Goal: Information Seeking & Learning: Learn about a topic

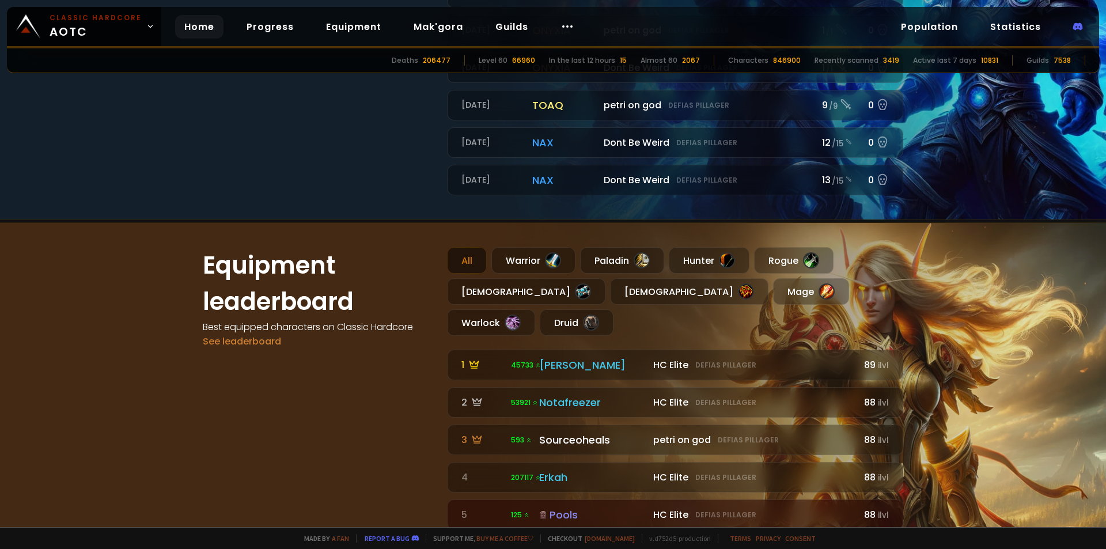
scroll to position [578, 0]
click at [787, 267] on div "Rogue" at bounding box center [794, 261] width 80 height 27
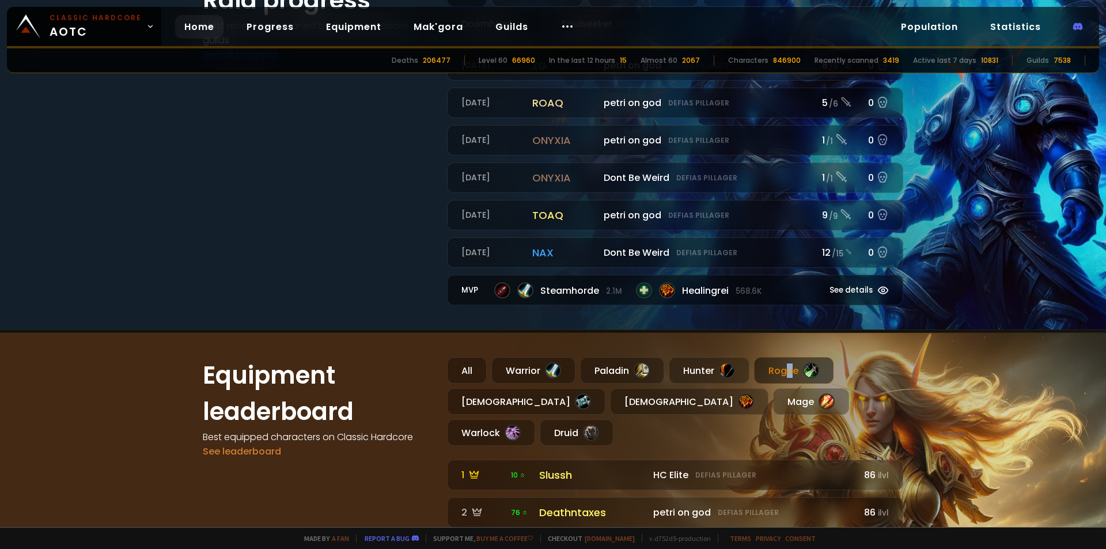
scroll to position [290, 0]
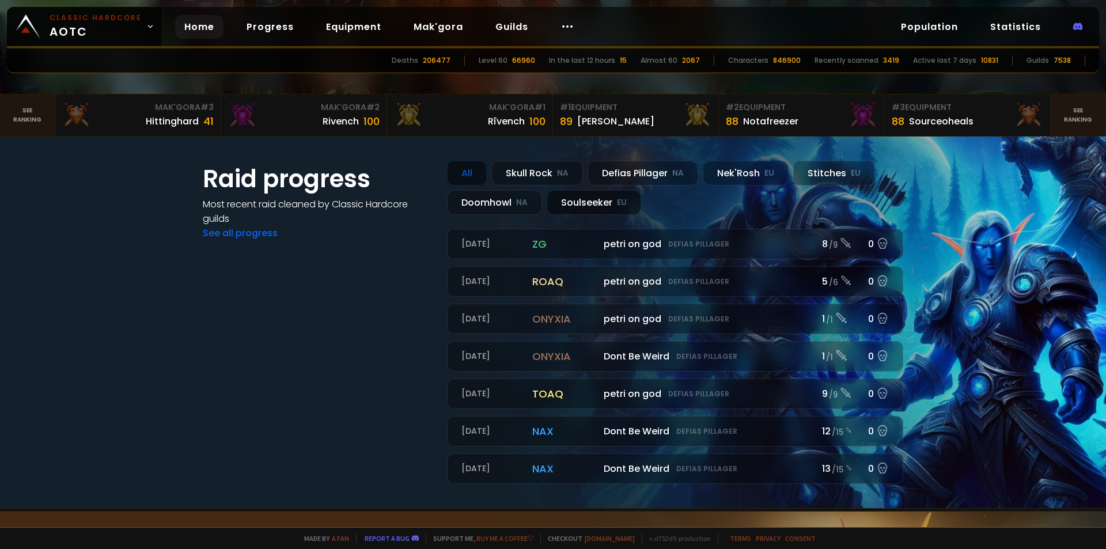
click at [581, 196] on div "Soulseeker EU" at bounding box center [594, 202] width 94 height 25
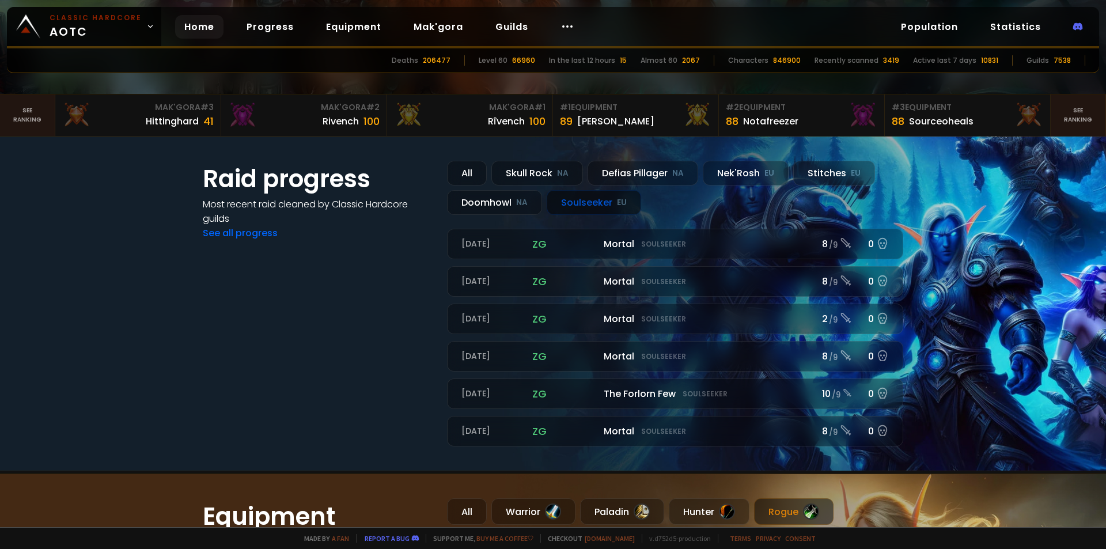
drag, startPoint x: 595, startPoint y: 205, endPoint x: 982, endPoint y: 209, distance: 387.2
click at [988, 209] on section "Raid progress Most recent raid cleaned by Classic Hardcore guilds See all progr…" at bounding box center [553, 304] width 1106 height 335
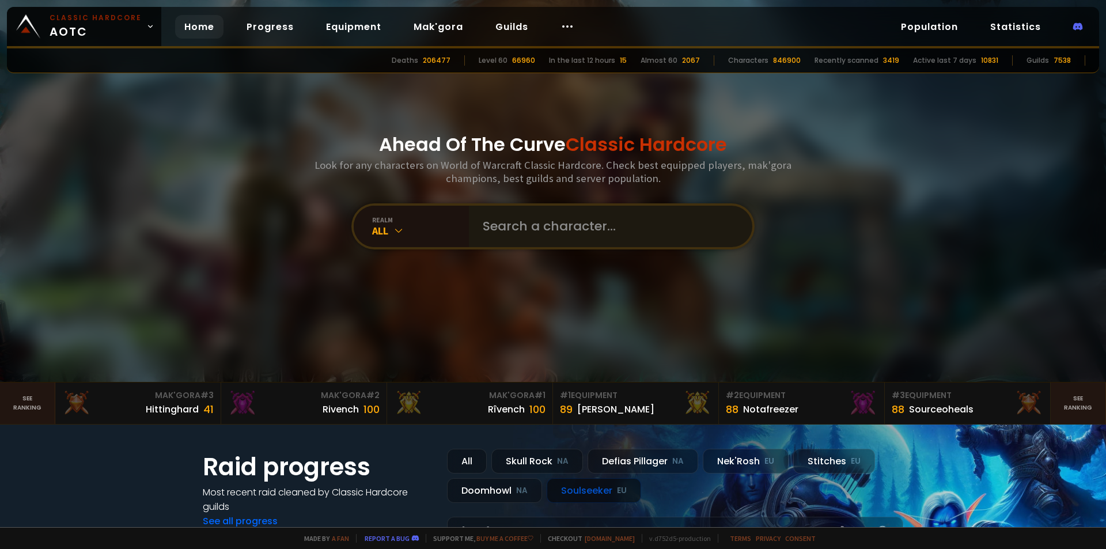
scroll to position [0, 0]
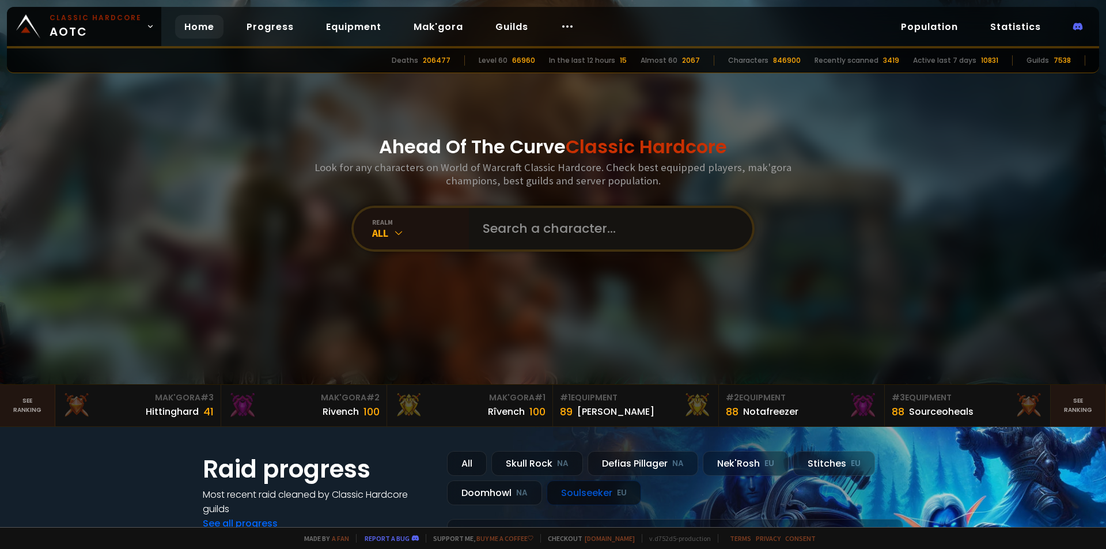
click at [558, 229] on input "text" at bounding box center [607, 228] width 263 height 41
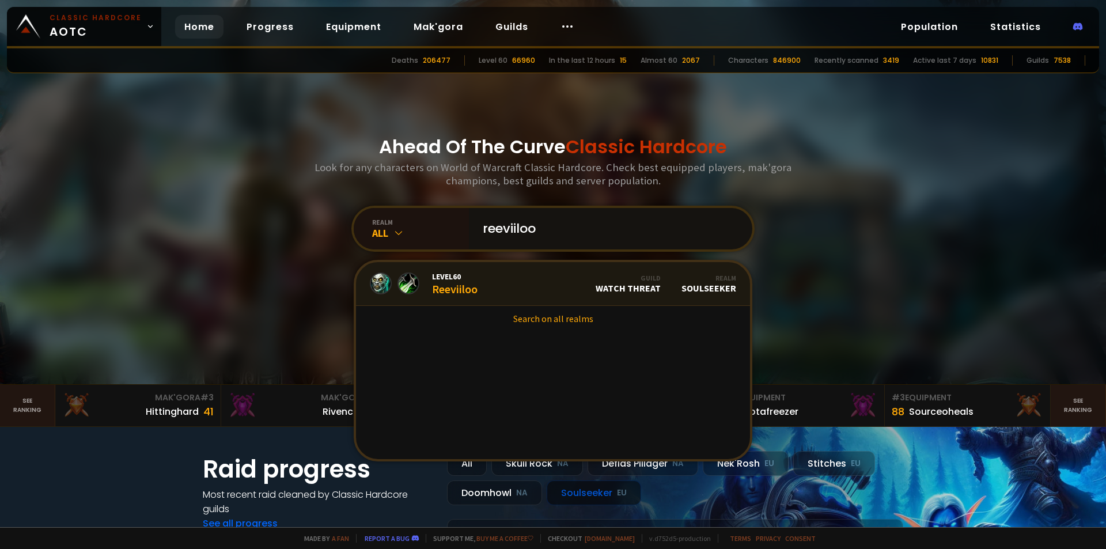
type input "reeviiloo"
click at [556, 293] on link "Level 60 Reeviiloo Guild Watch Threat Realm Soulseeker" at bounding box center [553, 284] width 394 height 44
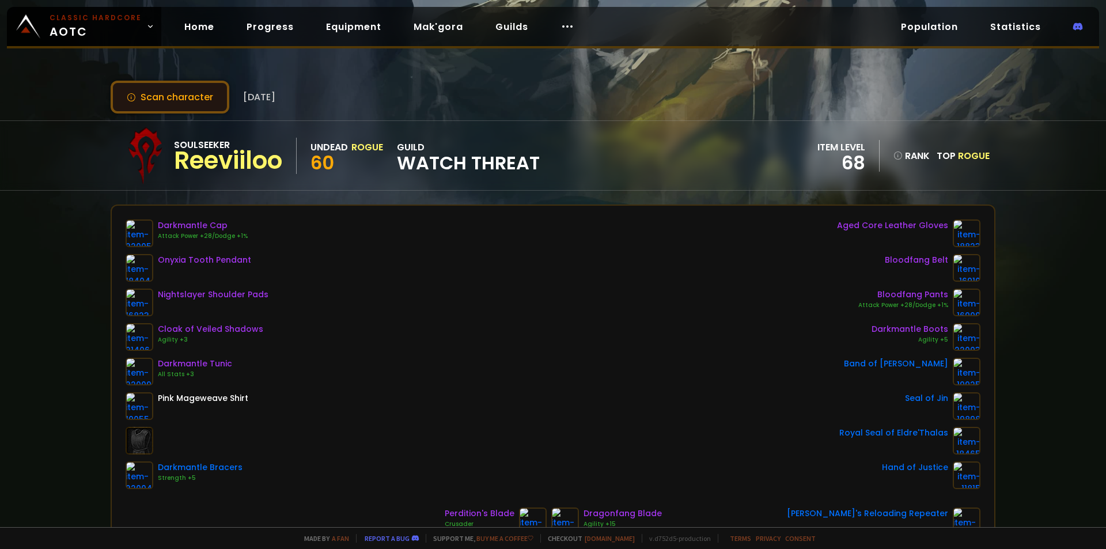
click at [160, 104] on button "Scan character" at bounding box center [170, 97] width 119 height 33
click at [161, 100] on button "Scan character" at bounding box center [170, 97] width 119 height 33
click at [180, 98] on button "Scan character" at bounding box center [170, 97] width 119 height 33
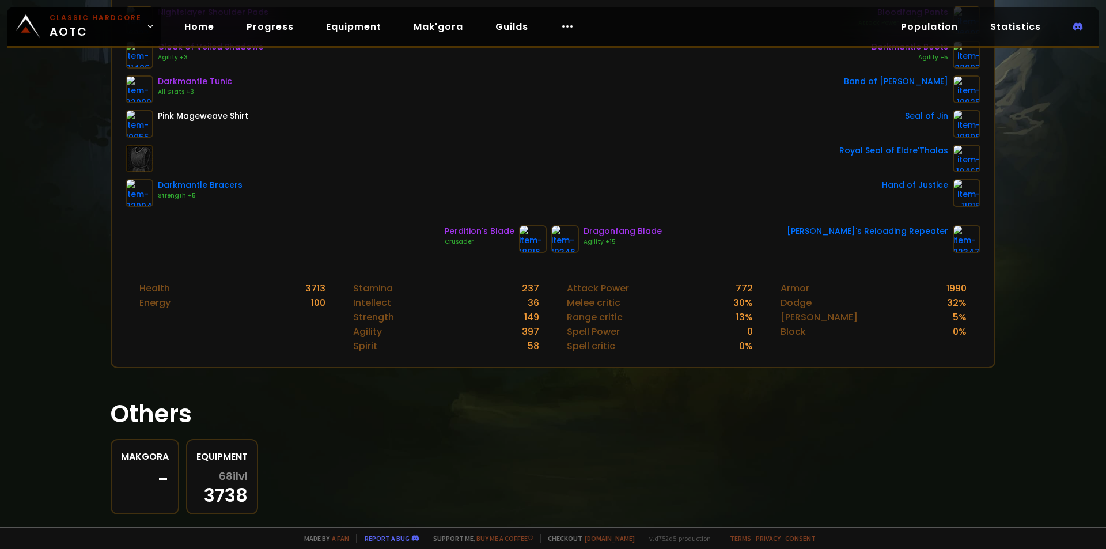
scroll to position [307, 0]
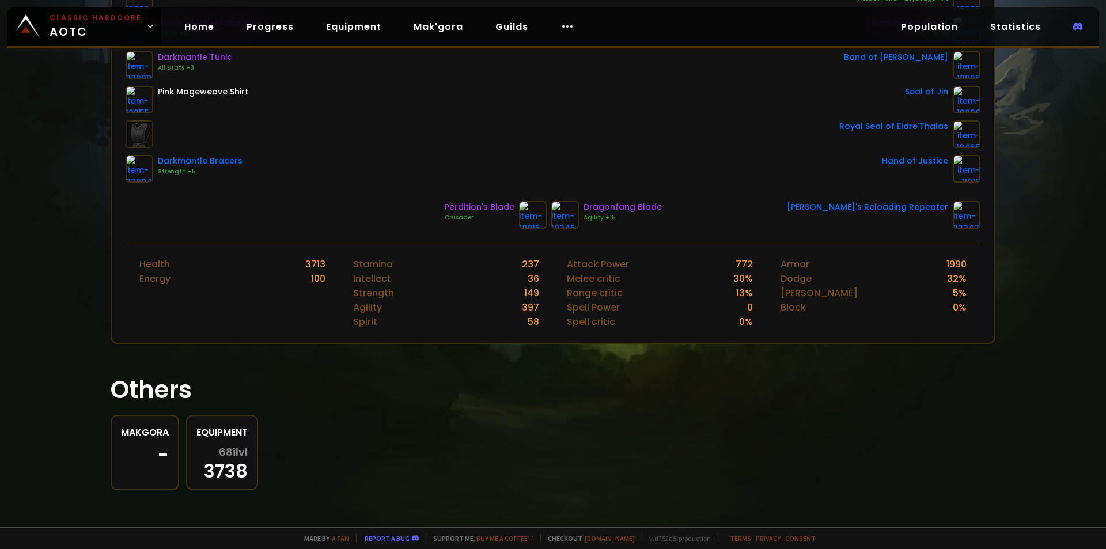
click at [231, 467] on div "68 ilvl 3738" at bounding box center [221, 463] width 51 height 33
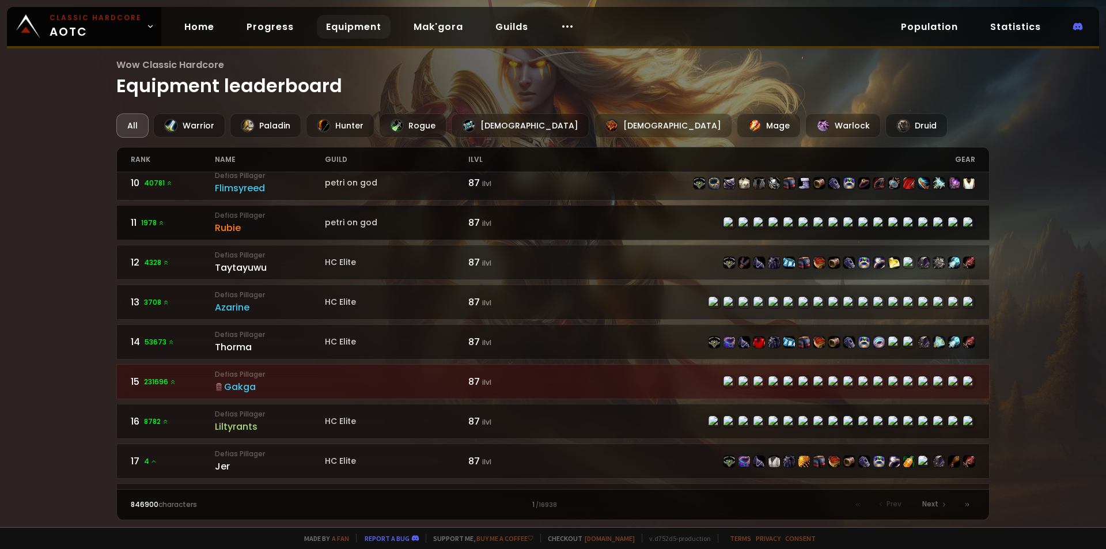
scroll to position [346, 0]
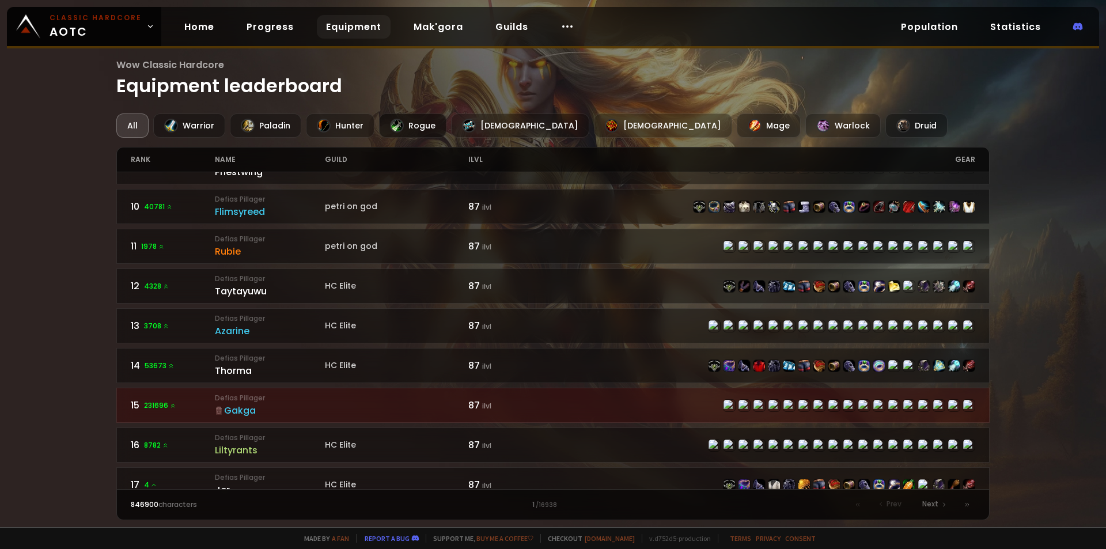
drag, startPoint x: 435, startPoint y: 135, endPoint x: 429, endPoint y: 122, distance: 13.9
click at [435, 134] on div "Rogue" at bounding box center [412, 126] width 67 height 24
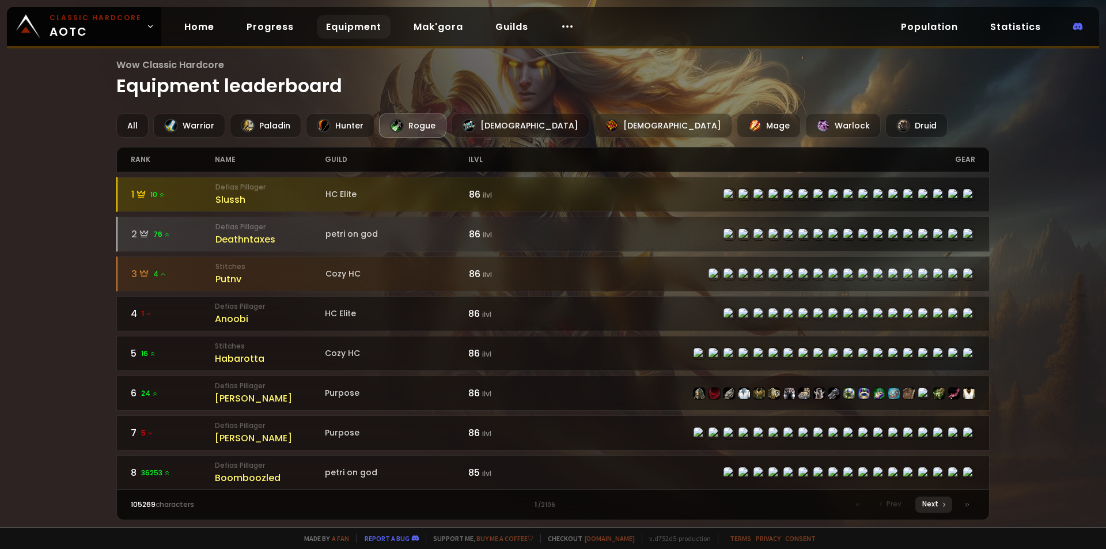
click at [938, 505] on span "Next" at bounding box center [930, 504] width 16 height 10
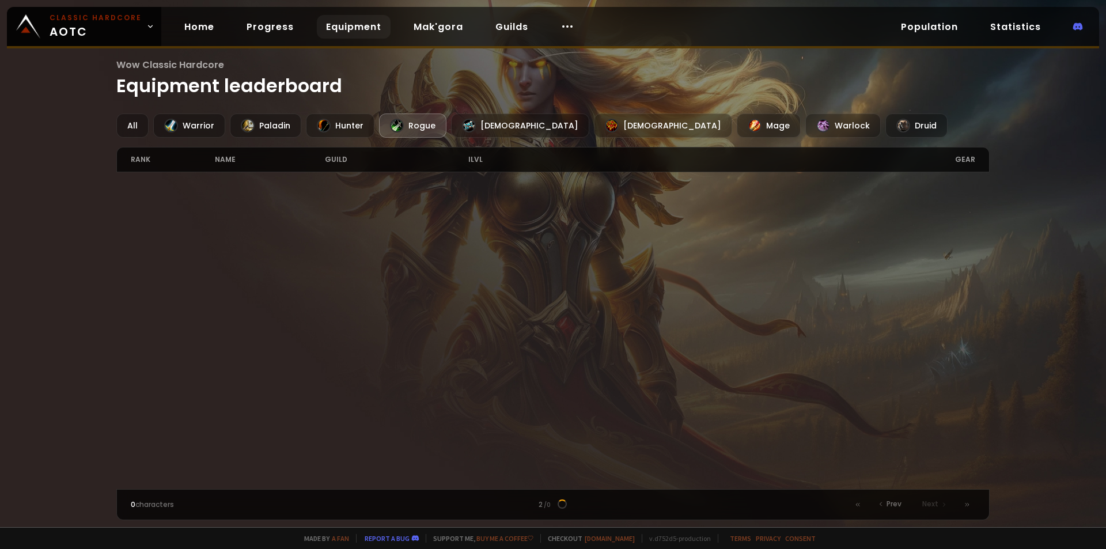
click at [938, 505] on span "Next" at bounding box center [930, 504] width 16 height 10
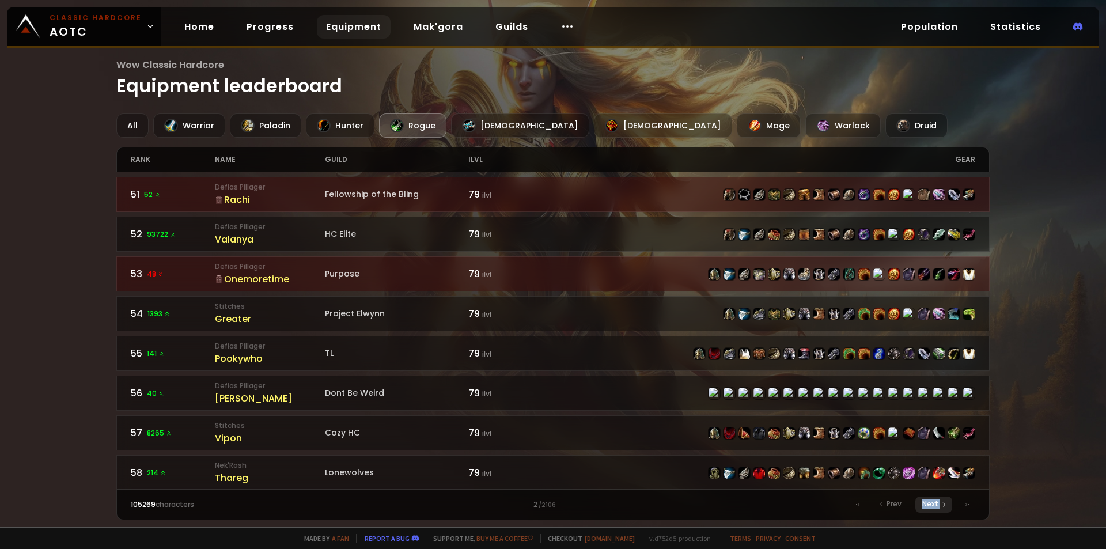
click at [938, 505] on span "Next" at bounding box center [930, 504] width 16 height 10
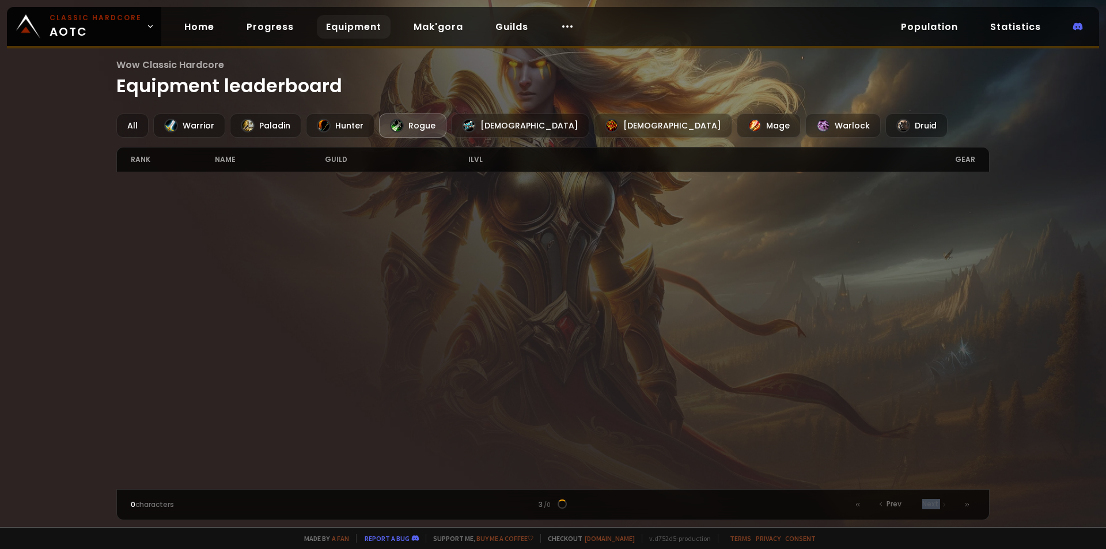
click at [938, 505] on span "Next" at bounding box center [930, 504] width 16 height 10
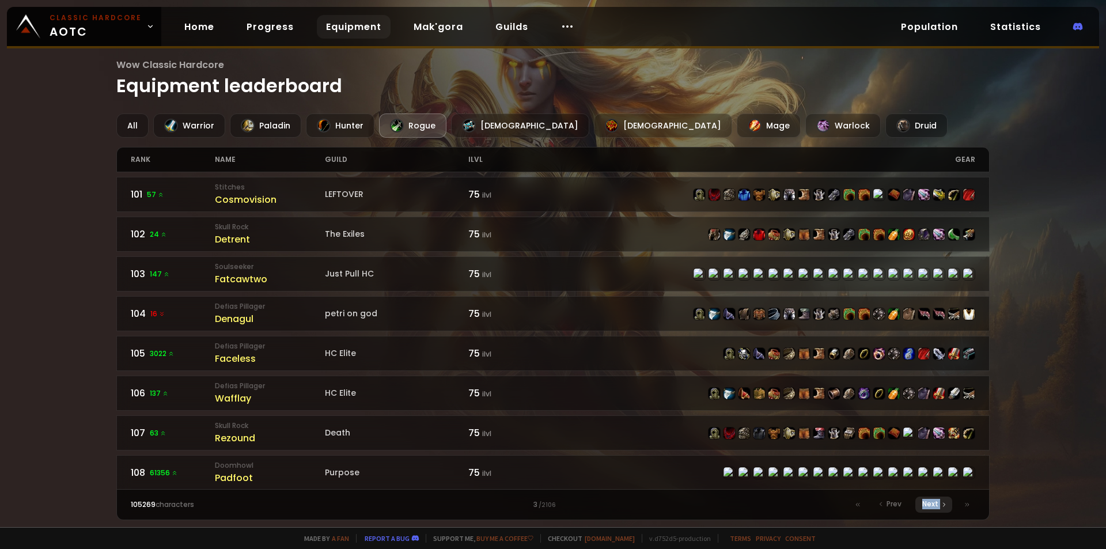
click at [938, 505] on span "Next" at bounding box center [930, 504] width 16 height 10
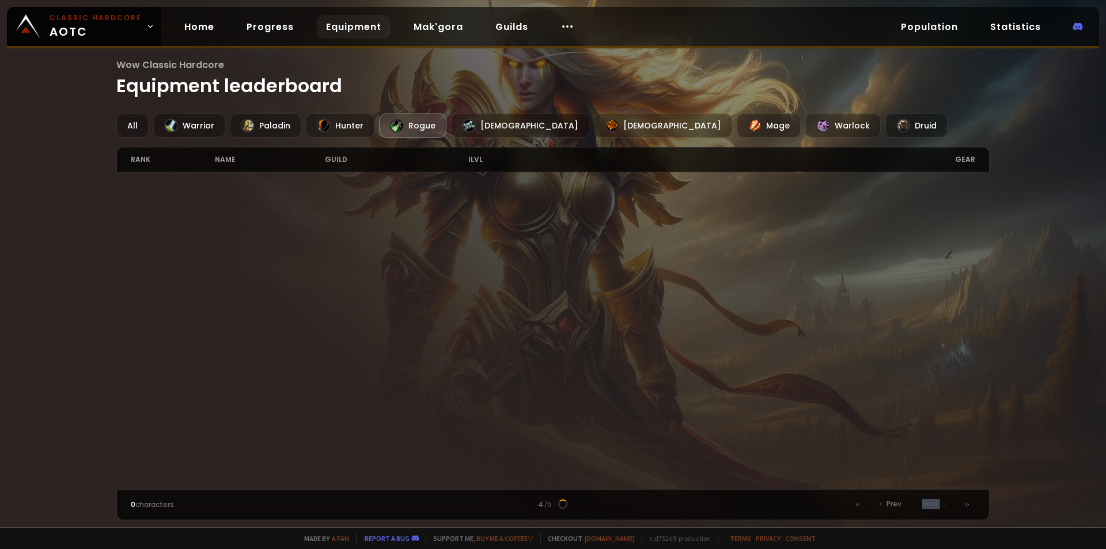
click at [938, 505] on span "Next" at bounding box center [930, 504] width 16 height 10
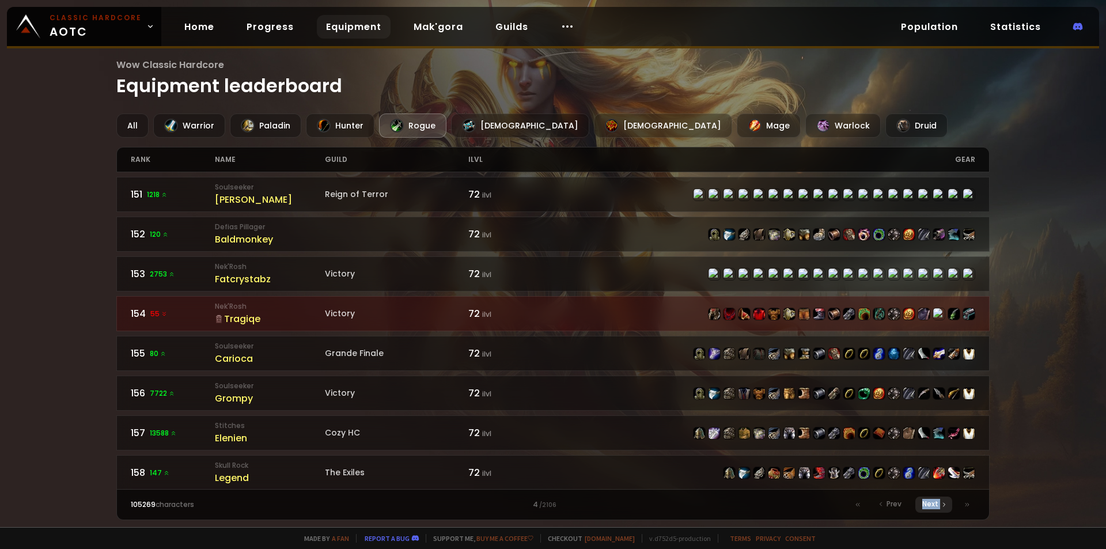
click at [938, 505] on span "Next" at bounding box center [930, 504] width 16 height 10
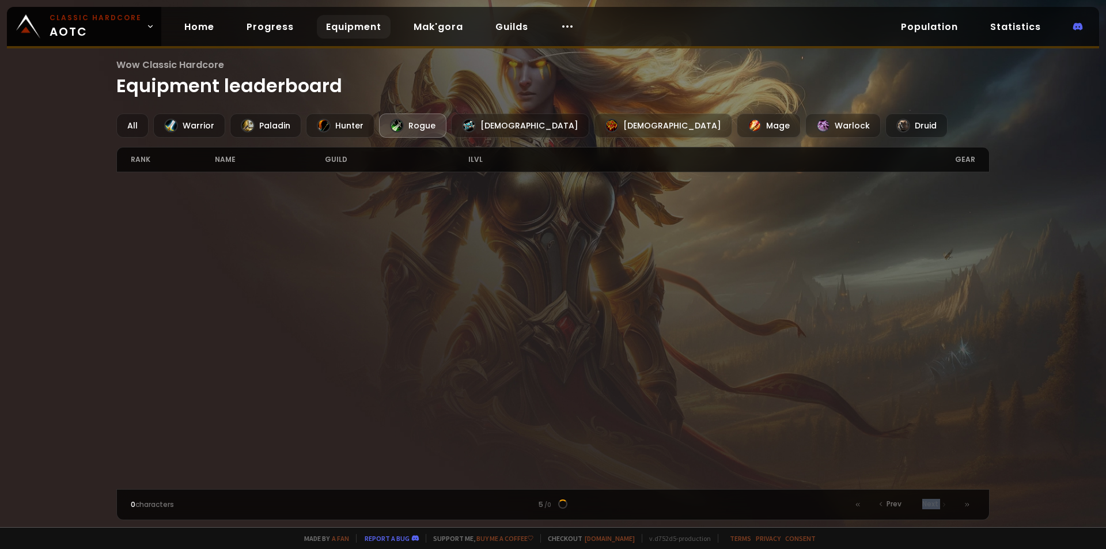
click at [938, 505] on span "Next" at bounding box center [930, 504] width 16 height 10
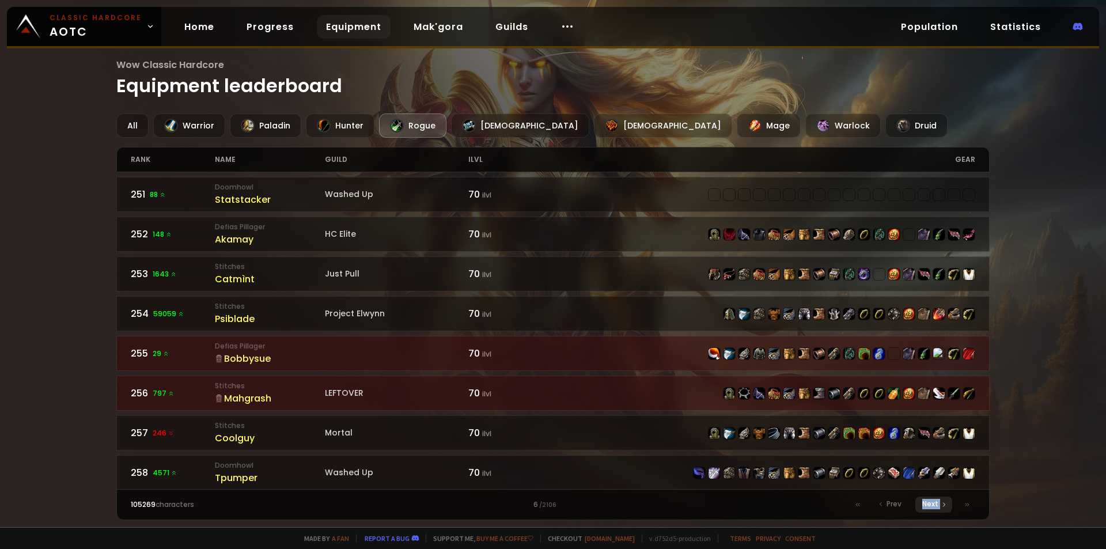
click at [938, 505] on span "Next" at bounding box center [930, 504] width 16 height 10
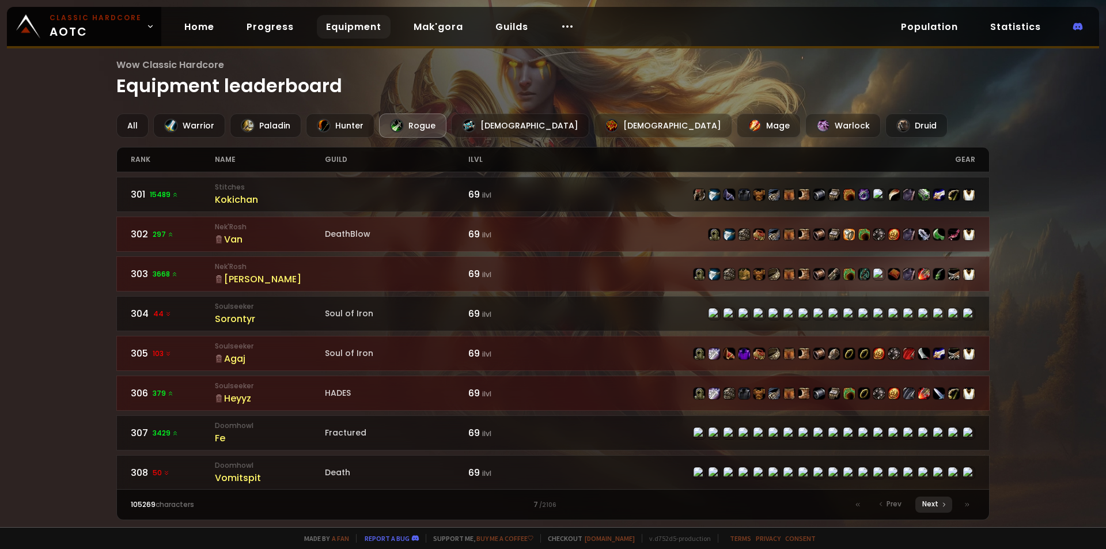
click at [938, 505] on span "Next" at bounding box center [930, 504] width 16 height 10
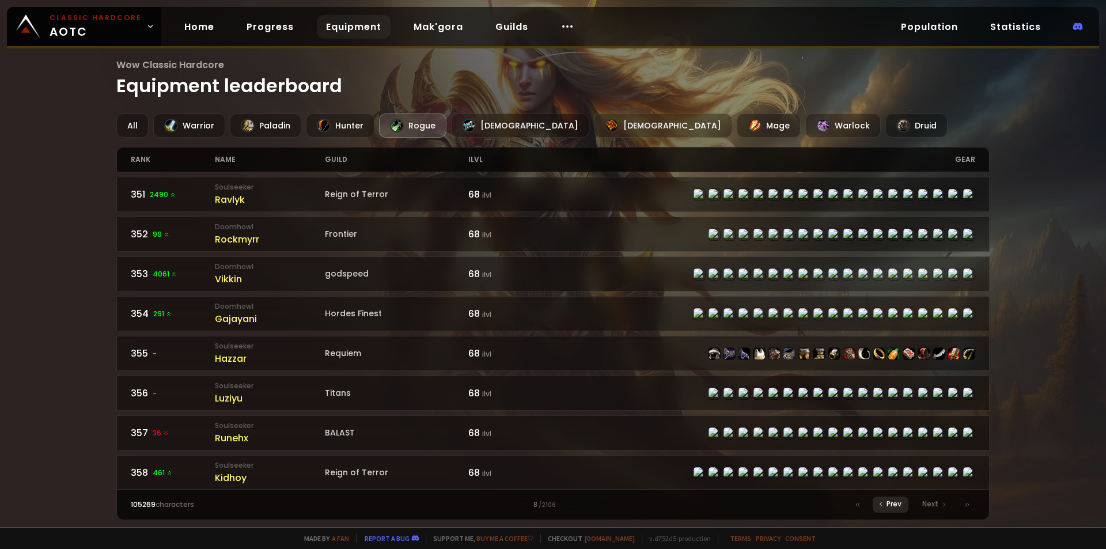
click at [895, 512] on div "Prev" at bounding box center [891, 505] width 36 height 16
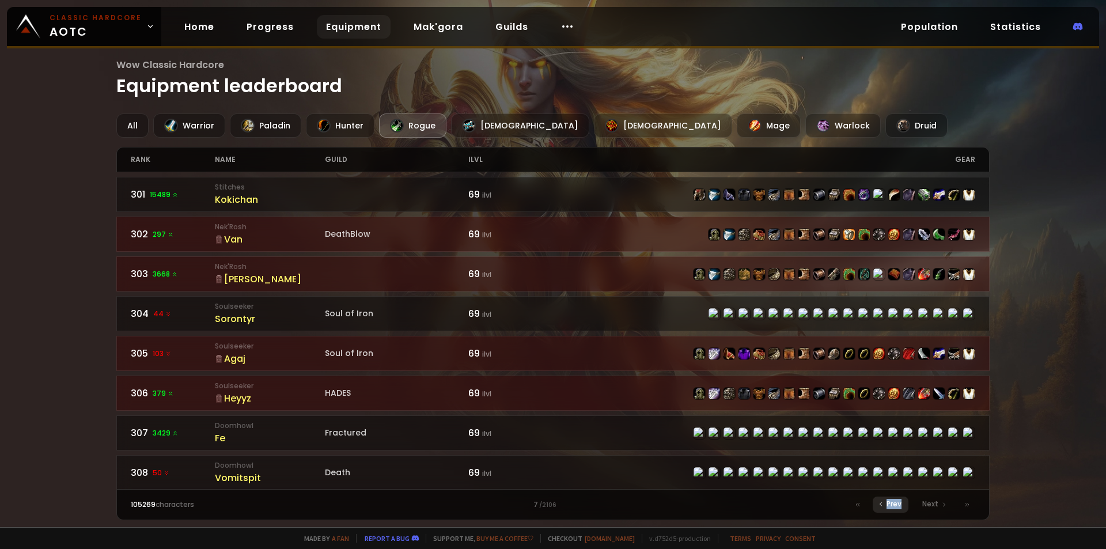
click at [895, 512] on div "Prev" at bounding box center [891, 505] width 36 height 16
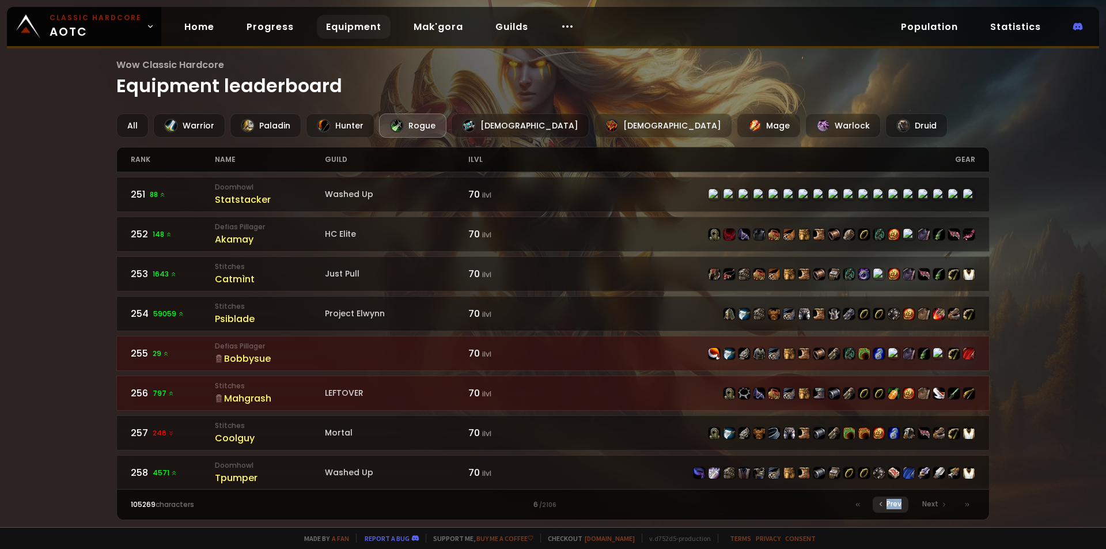
click at [895, 512] on div "Prev" at bounding box center [891, 505] width 36 height 16
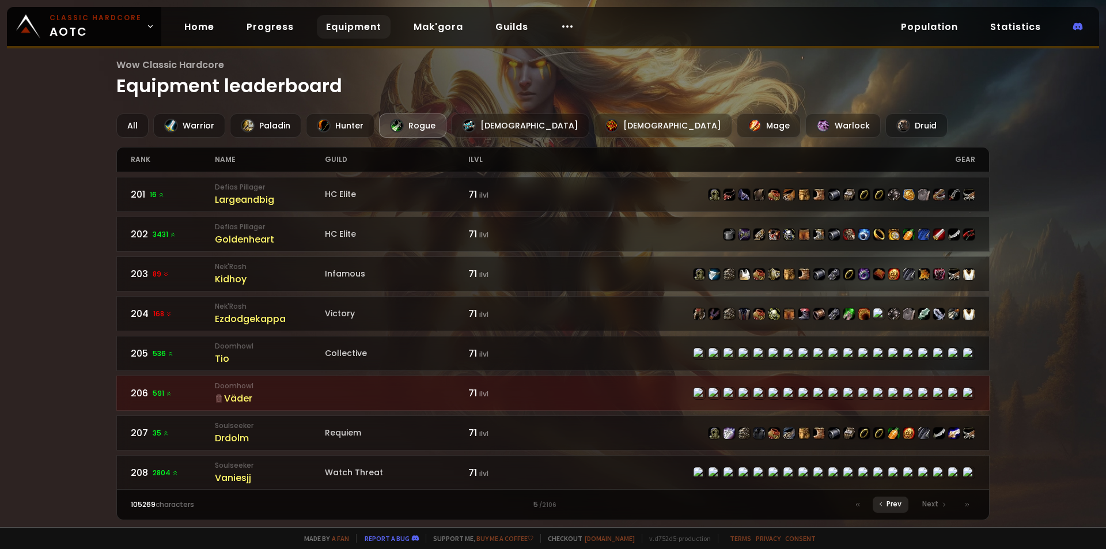
click at [894, 511] on div "Prev" at bounding box center [891, 505] width 36 height 16
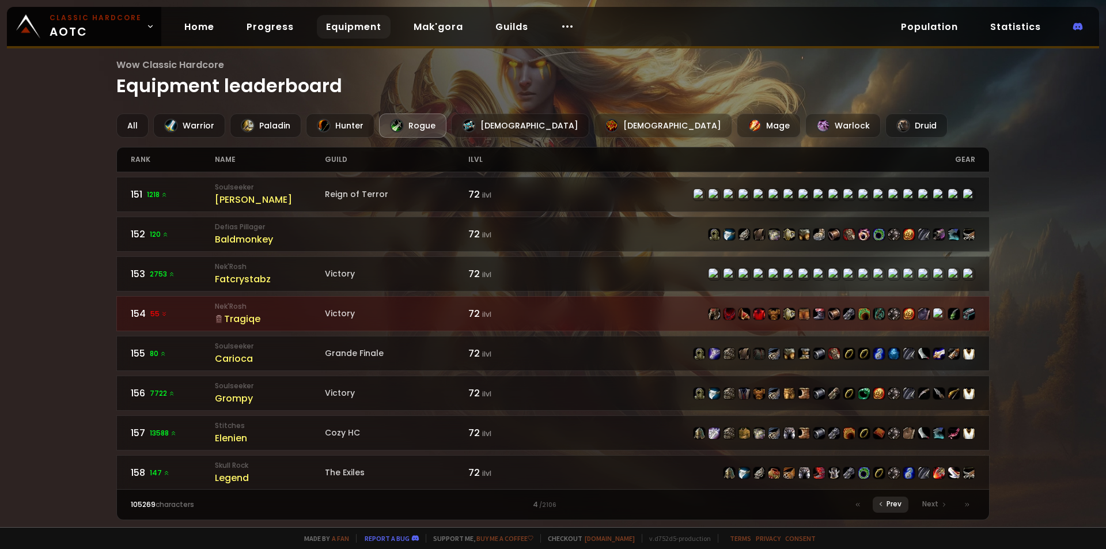
click at [894, 509] on div "Prev" at bounding box center [891, 505] width 36 height 16
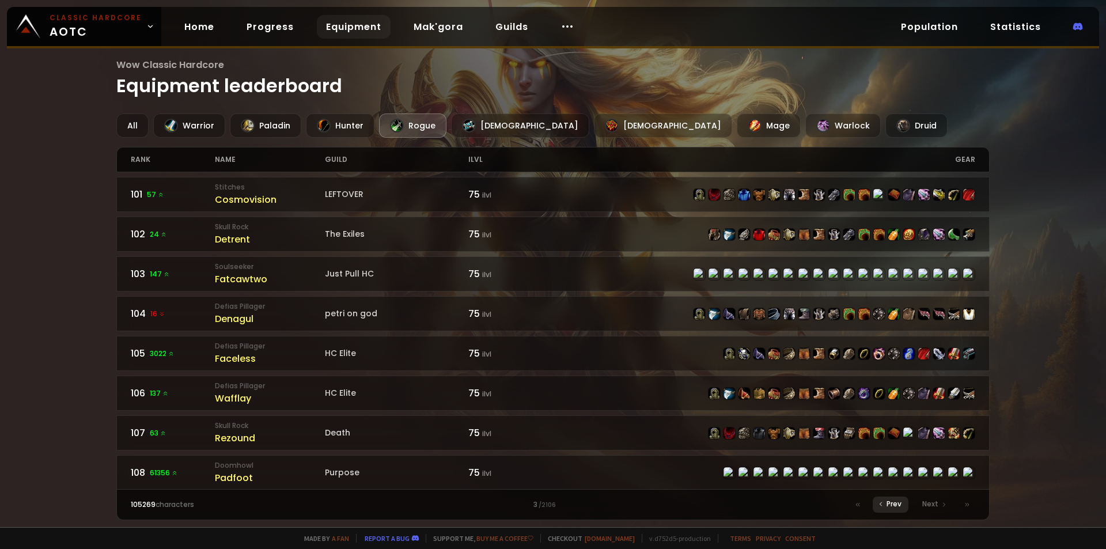
click at [894, 509] on div "Prev" at bounding box center [891, 505] width 36 height 16
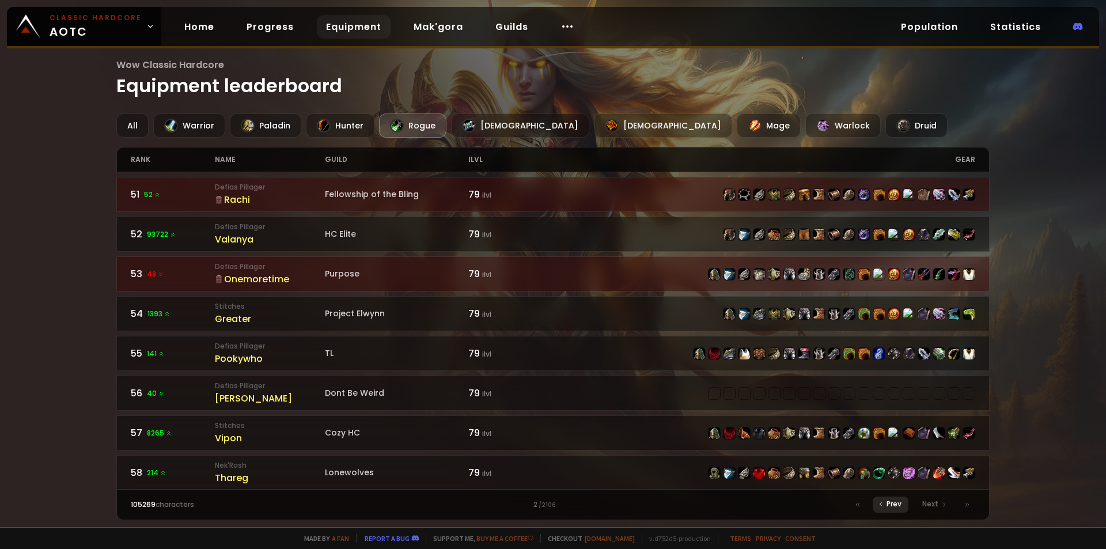
click at [894, 509] on div "Prev" at bounding box center [891, 505] width 36 height 16
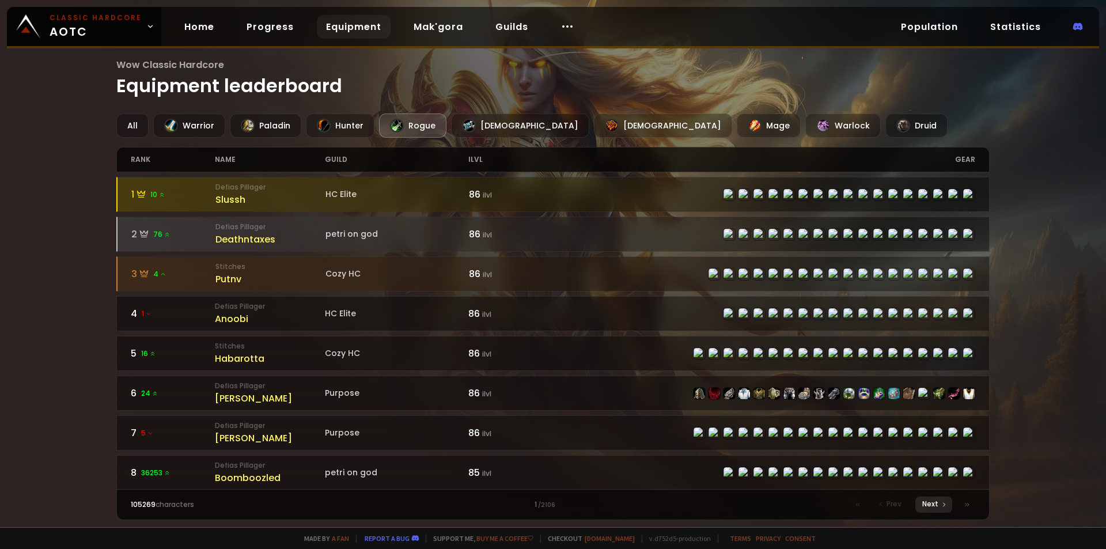
click at [947, 502] on icon at bounding box center [944, 504] width 7 height 7
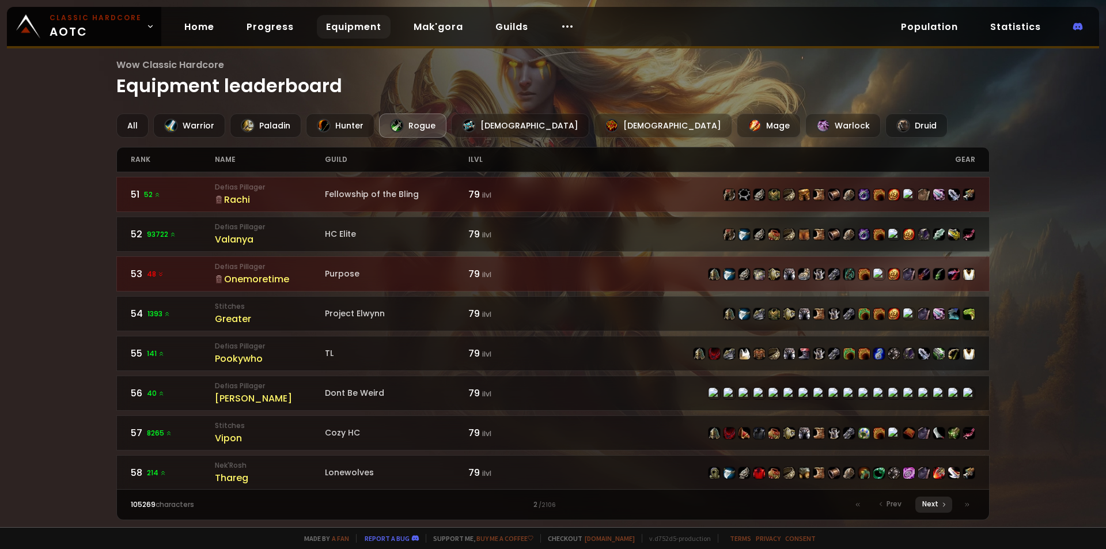
click at [947, 502] on icon at bounding box center [944, 504] width 7 height 7
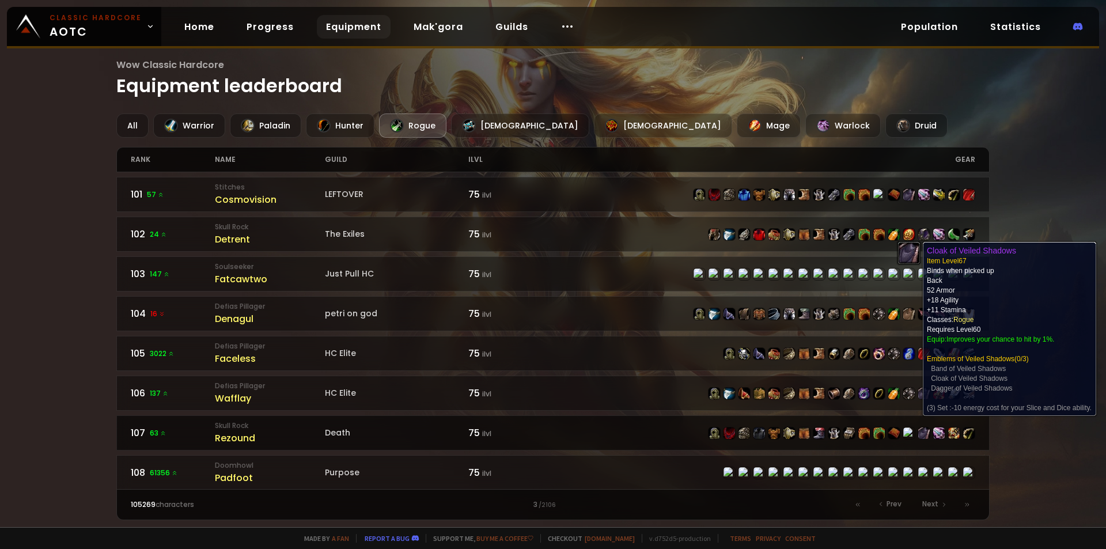
drag, startPoint x: 912, startPoint y: 430, endPoint x: 843, endPoint y: 419, distance: 69.4
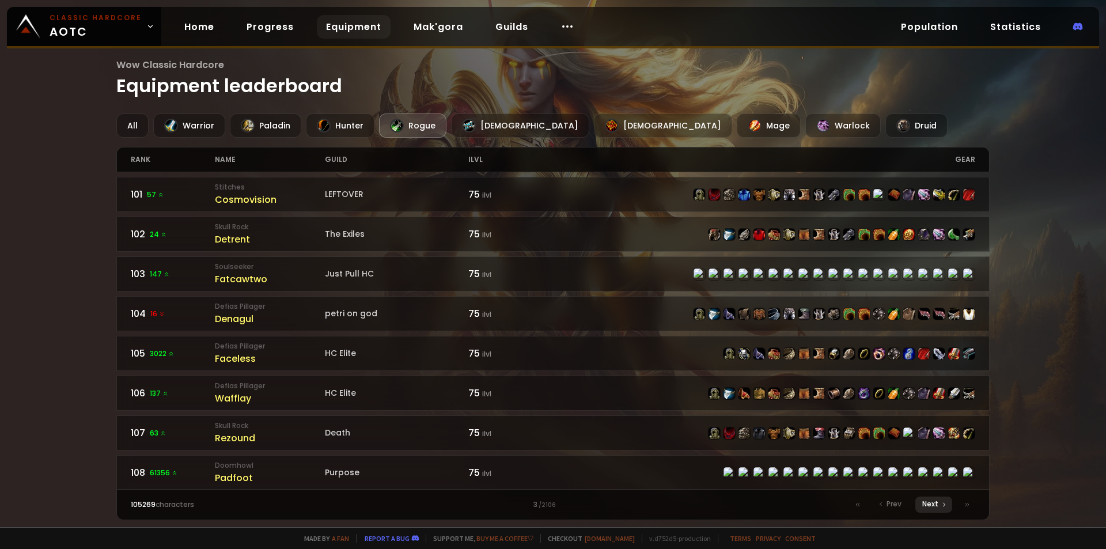
drag, startPoint x: 972, startPoint y: 494, endPoint x: 943, endPoint y: 503, distance: 30.1
click at [941, 501] on icon at bounding box center [944, 504] width 7 height 7
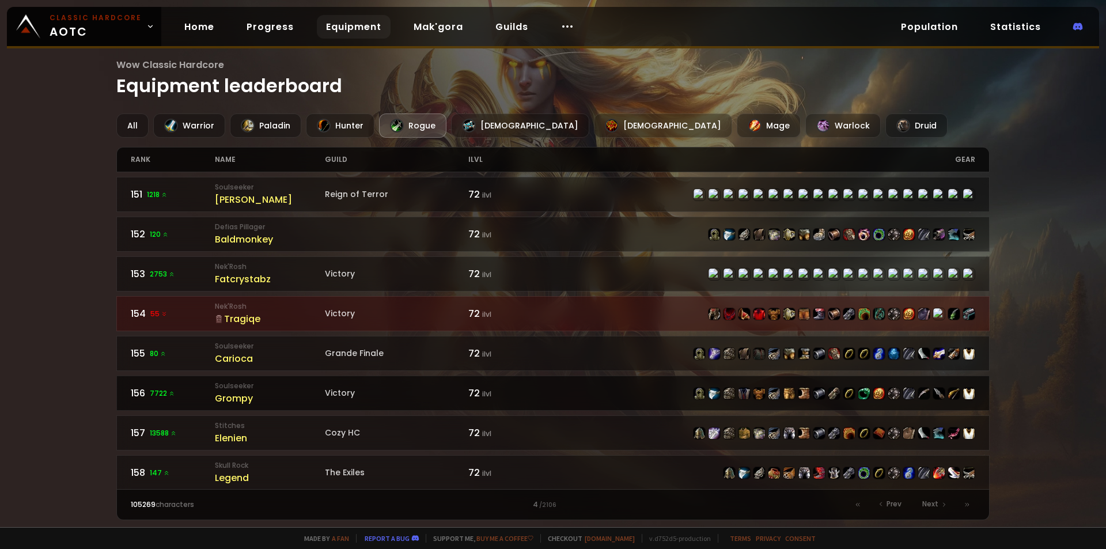
click at [239, 400] on div "Grompy" at bounding box center [270, 398] width 110 height 14
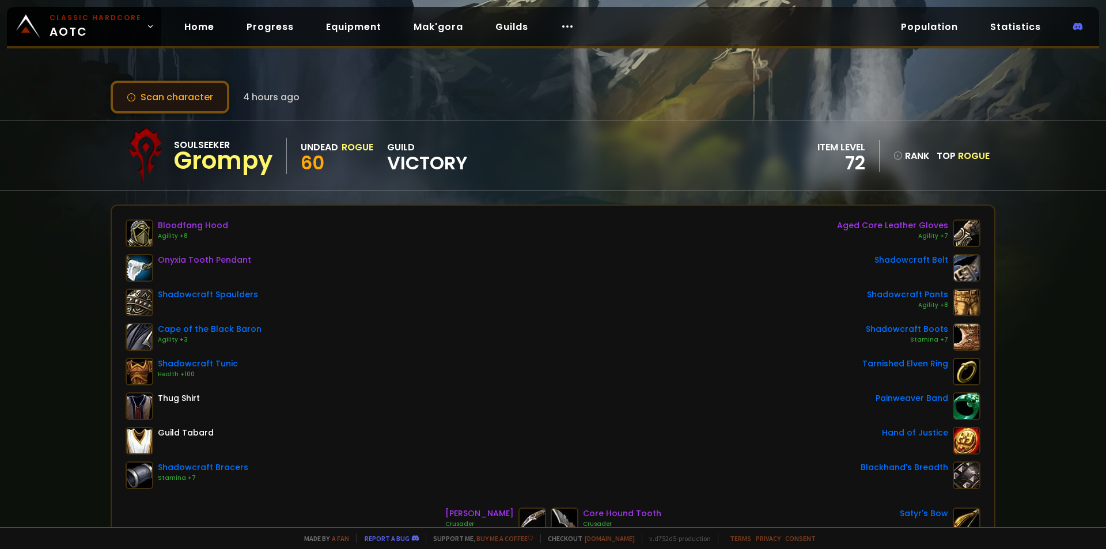
click at [210, 101] on button "Scan character" at bounding box center [170, 97] width 119 height 33
